Goal: Information Seeking & Learning: Understand process/instructions

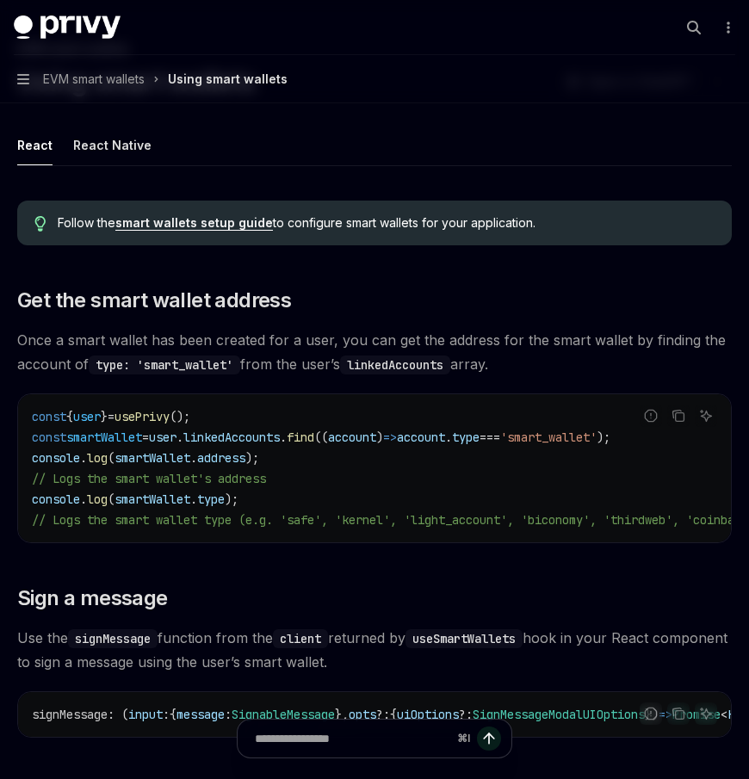
scroll to position [97, 0]
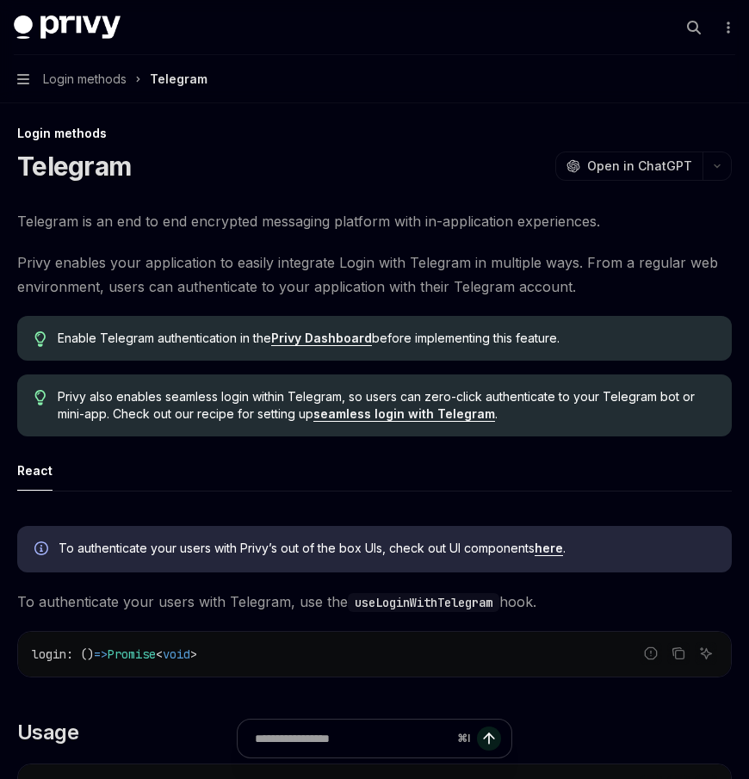
click at [361, 417] on link "seamless login with Telegram" at bounding box center [404, 414] width 182 height 16
type textarea "*"
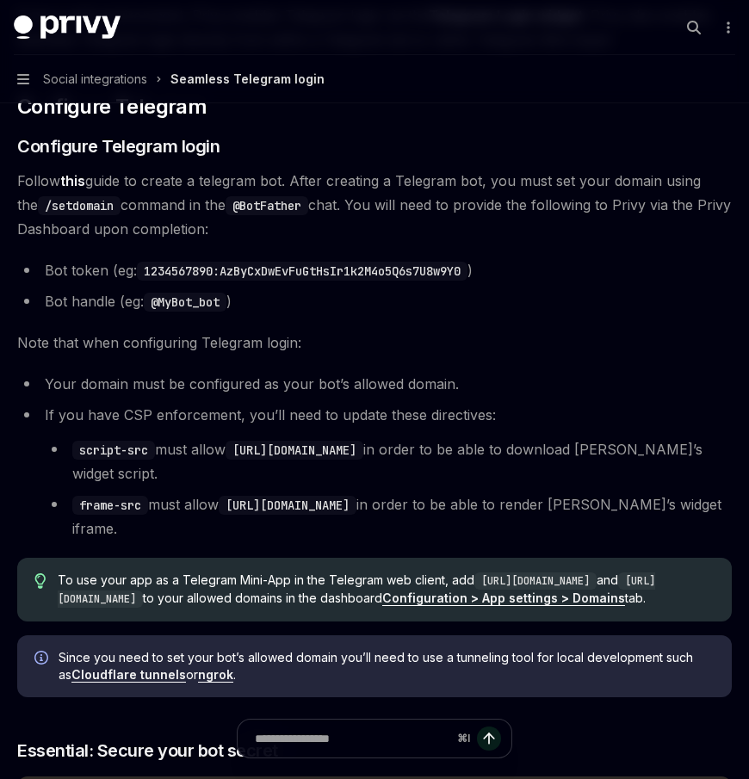
scroll to position [287, 0]
click at [375, 142] on h3 "​ Configure Telegram login" at bounding box center [374, 145] width 715 height 24
